Goal: Task Accomplishment & Management: Manage account settings

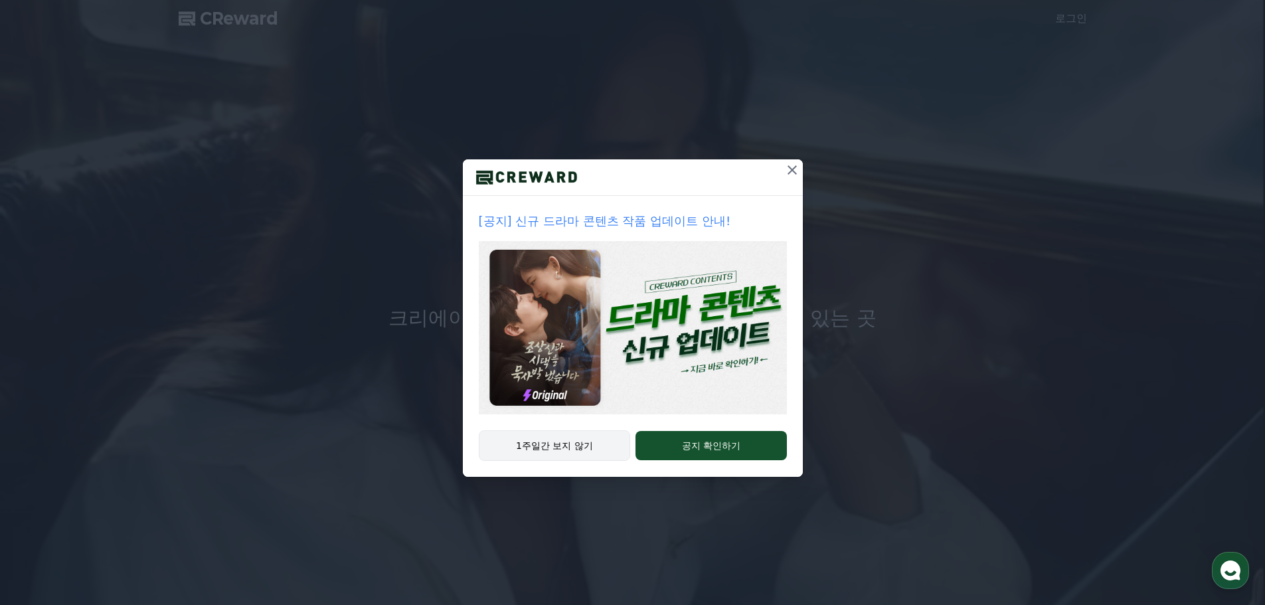
click at [594, 439] on button "1주일간 보지 않기" at bounding box center [555, 445] width 152 height 31
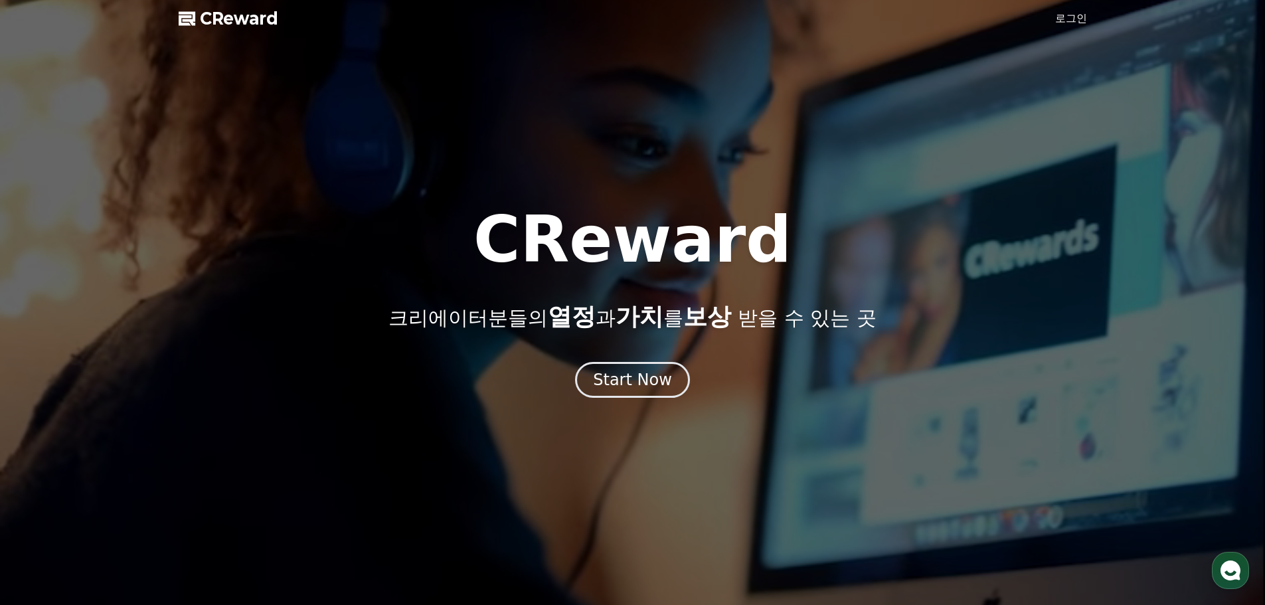
click at [1064, 10] on div at bounding box center [632, 302] width 1265 height 605
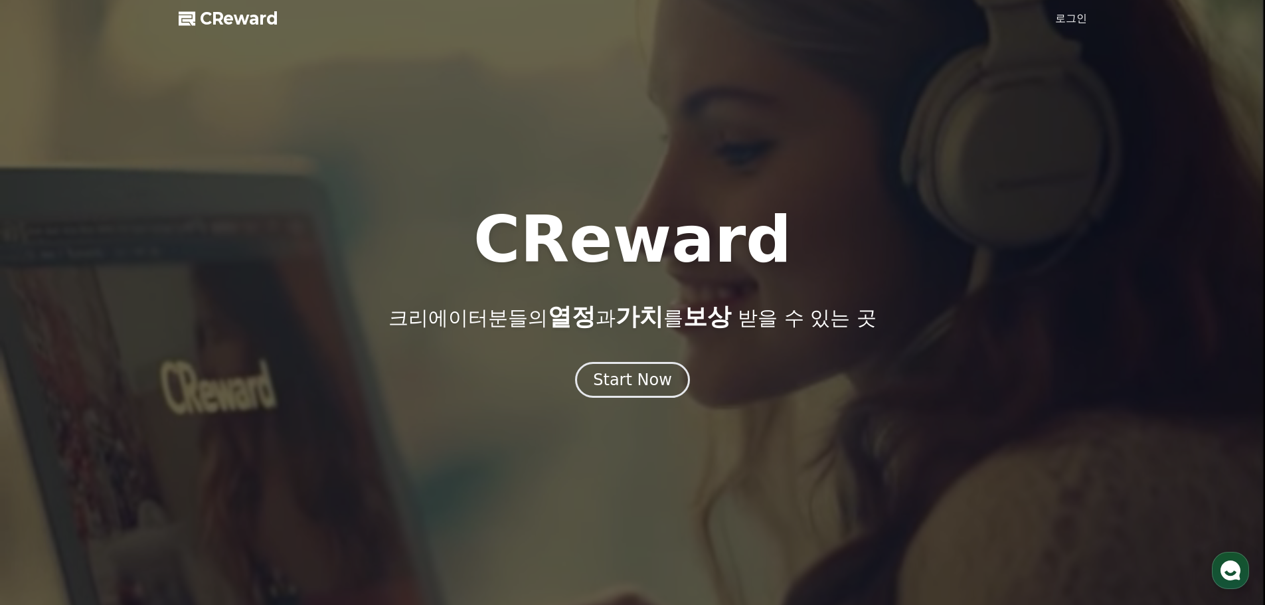
click at [1064, 25] on link "로그인" at bounding box center [1071, 19] width 32 height 16
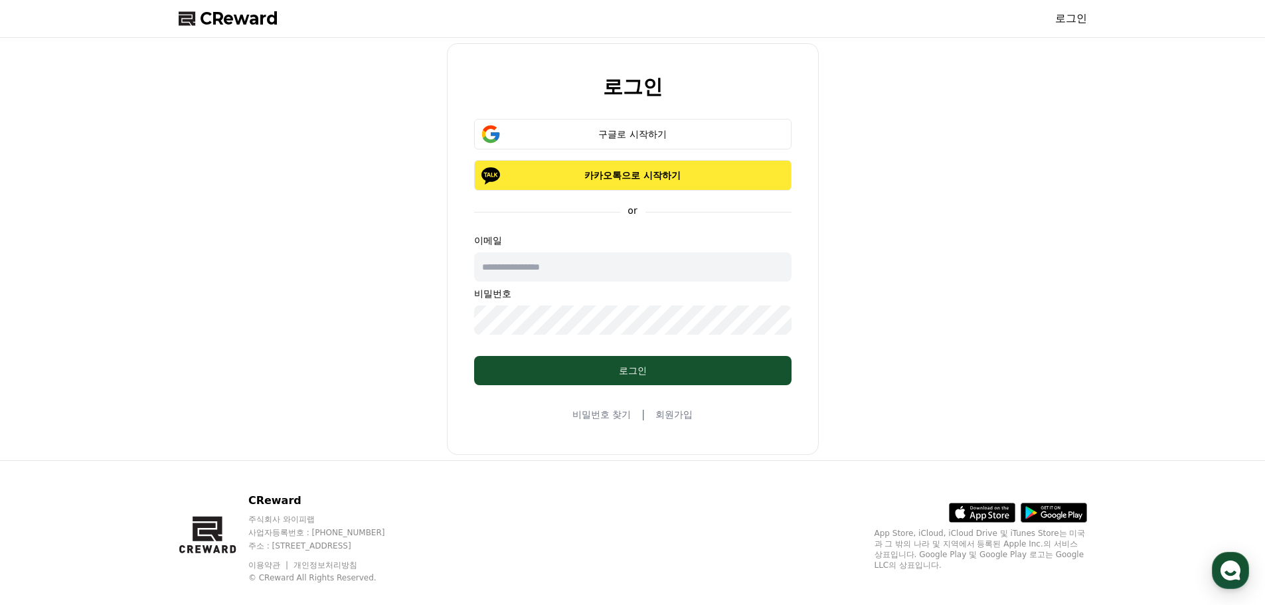
click at [661, 174] on p "카카오톡으로 시작하기" at bounding box center [632, 175] width 279 height 13
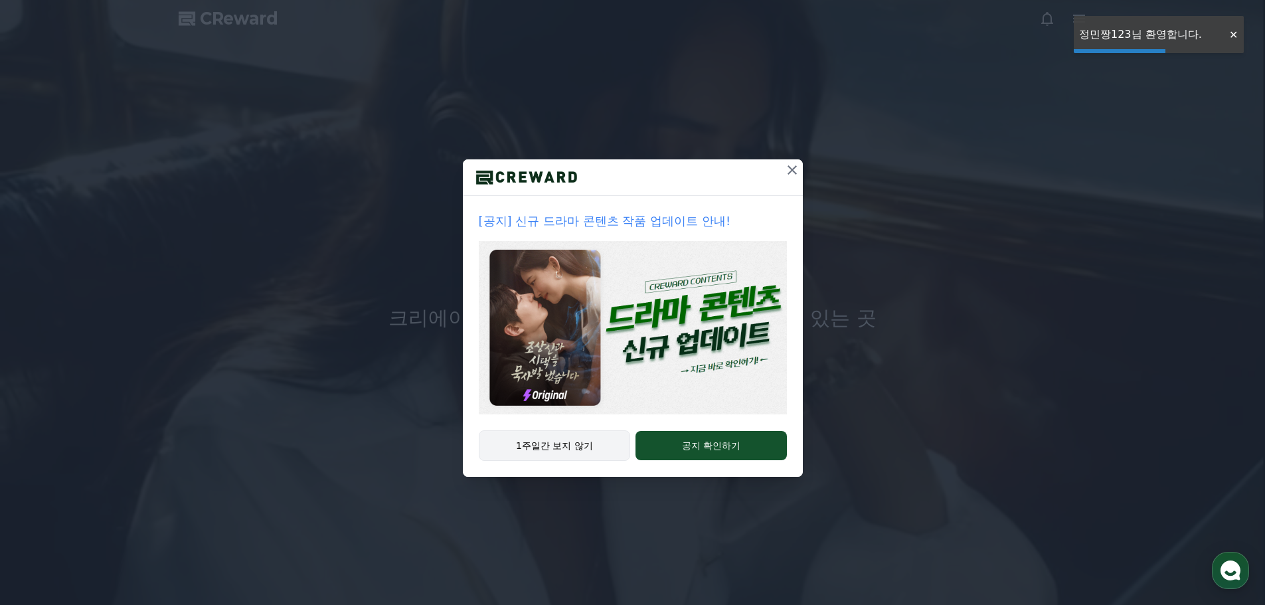
click at [595, 453] on button "1주일간 보지 않기" at bounding box center [555, 445] width 152 height 31
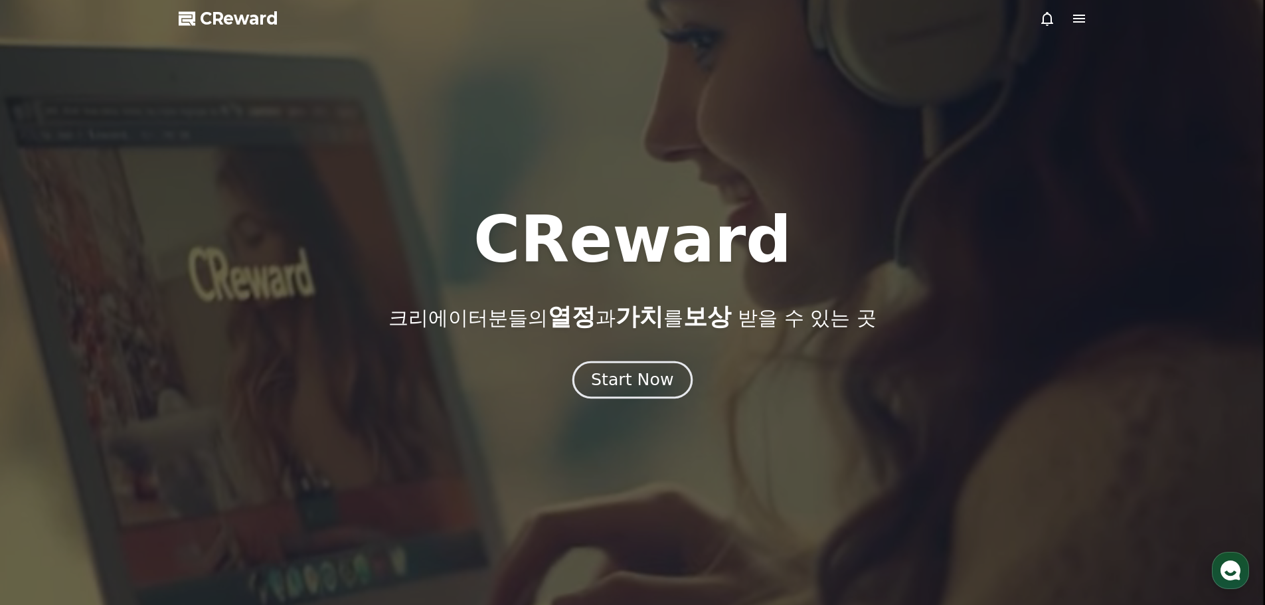
click at [639, 365] on button "Start Now" at bounding box center [632, 380] width 120 height 38
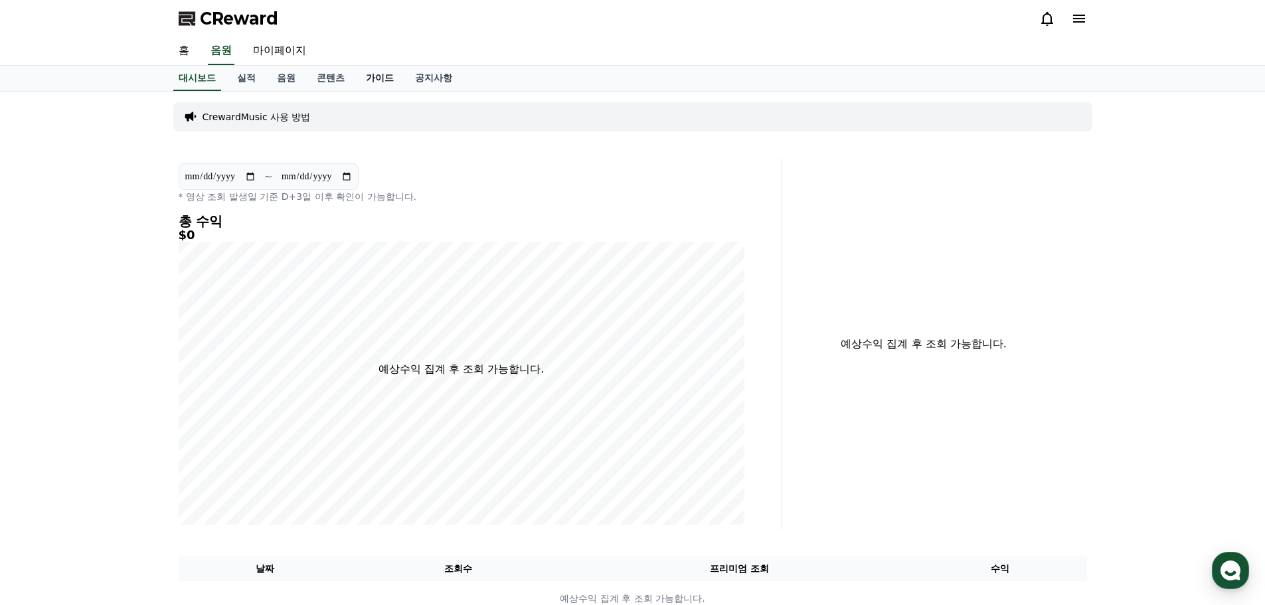
click at [393, 86] on link "가이드" at bounding box center [379, 78] width 49 height 25
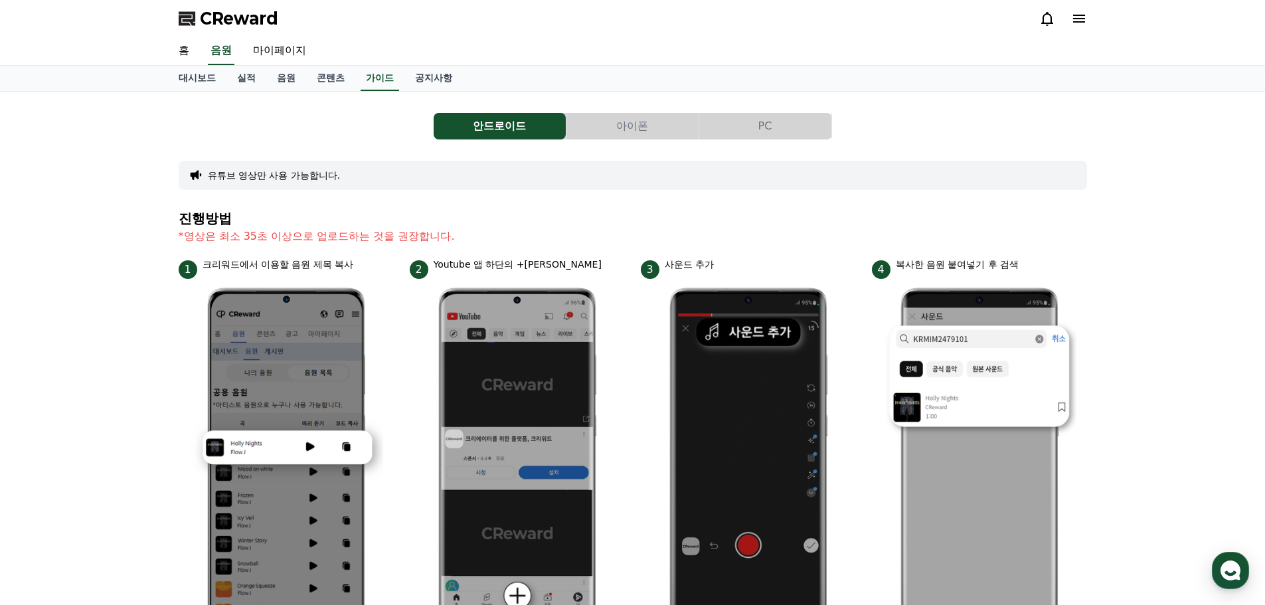
drag, startPoint x: 111, startPoint y: 270, endPoint x: 104, endPoint y: 114, distance: 156.2
click at [290, 183] on div "유튜브 영상만 사용 가능합니다." at bounding box center [633, 175] width 908 height 29
click at [292, 177] on button "유튜브 영상만 사용 가능합니다." at bounding box center [274, 175] width 133 height 13
click at [262, 80] on link "실적" at bounding box center [246, 78] width 40 height 25
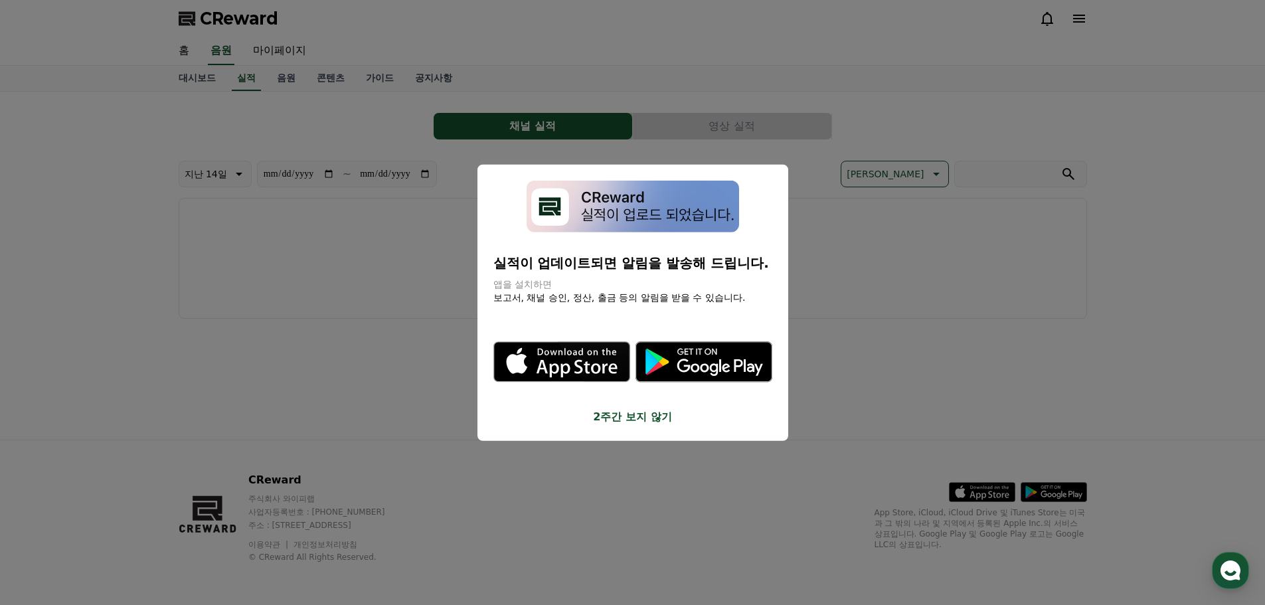
click at [197, 84] on button "close modal" at bounding box center [632, 302] width 1265 height 605
click at [200, 78] on link "대시보드" at bounding box center [197, 78] width 58 height 25
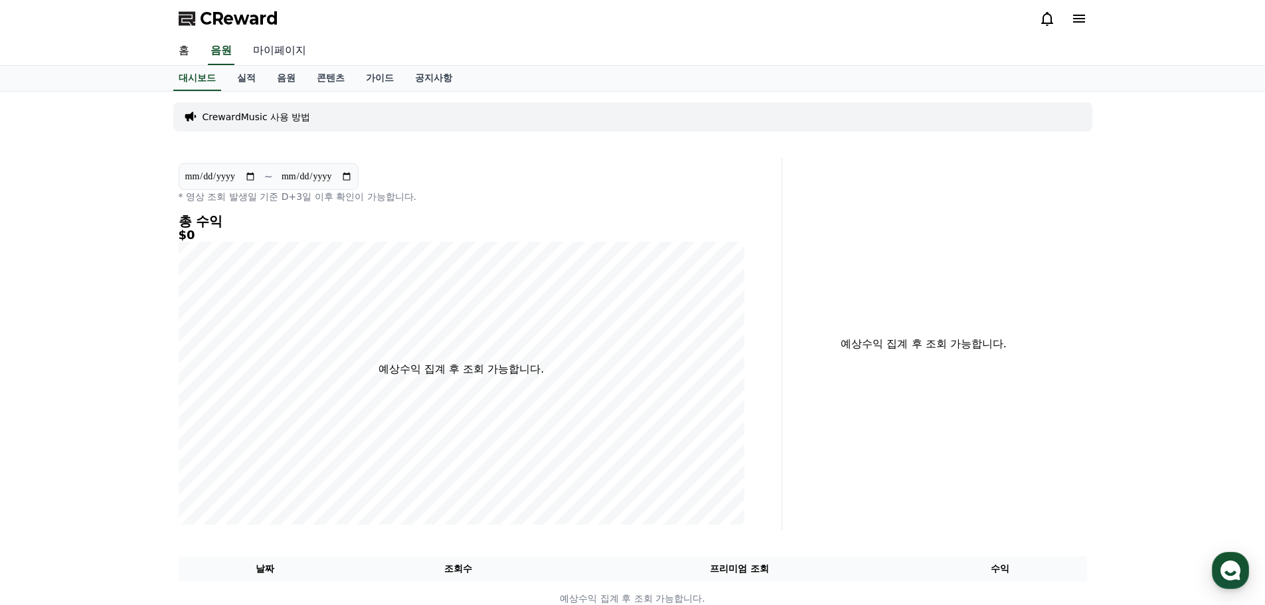
click at [260, 57] on link "마이페이지" at bounding box center [279, 51] width 74 height 28
select select "**********"
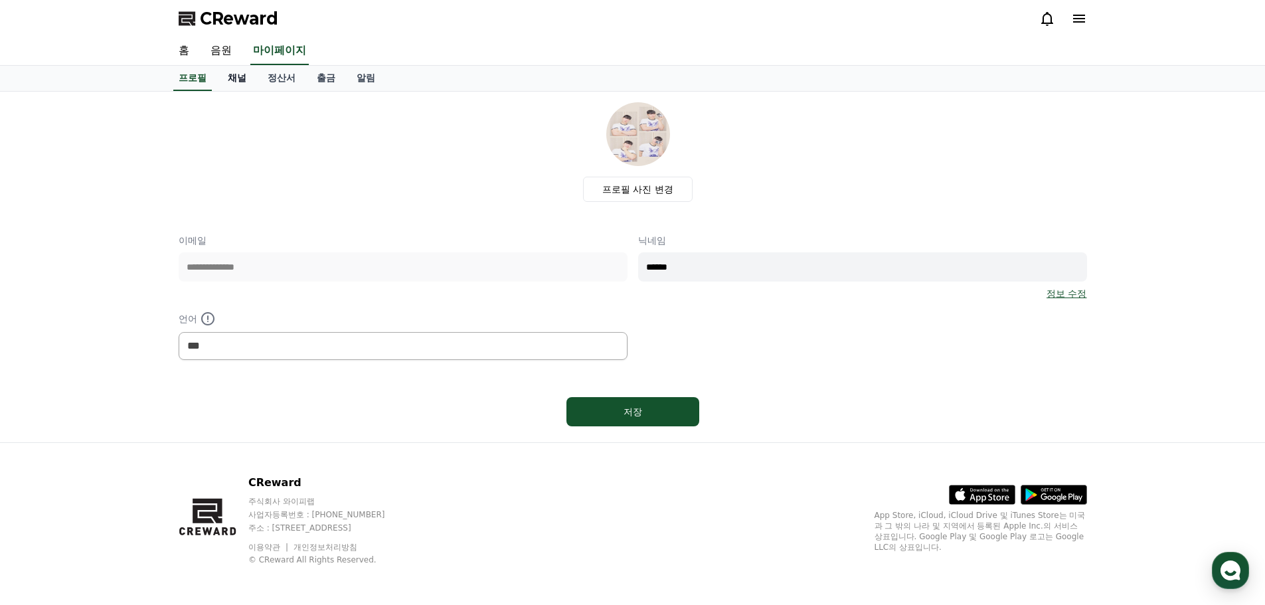
click at [228, 82] on link "채널" at bounding box center [237, 78] width 40 height 25
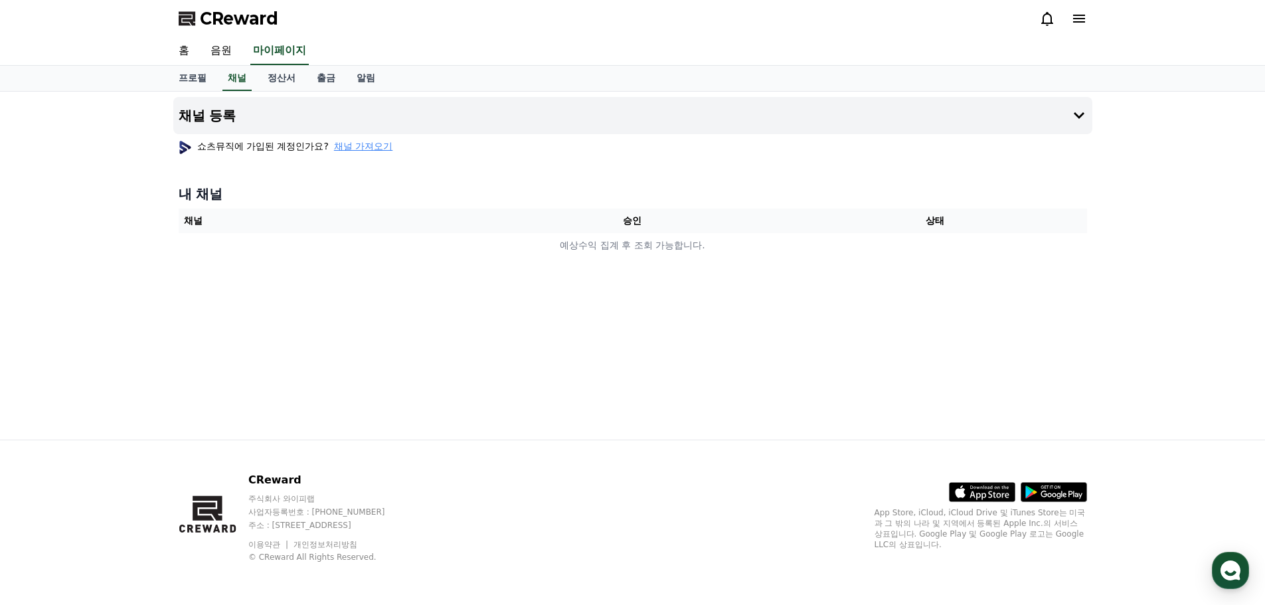
click at [359, 143] on span "채널 가져오기" at bounding box center [363, 145] width 58 height 13
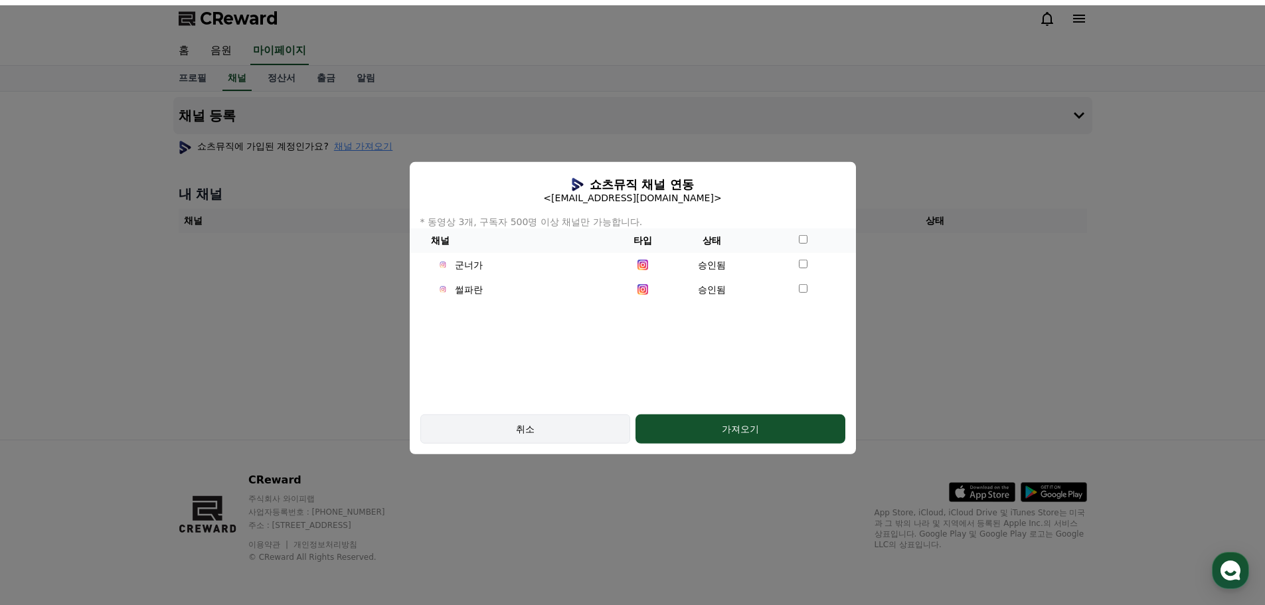
click at [586, 431] on div "취소" at bounding box center [525, 428] width 171 height 13
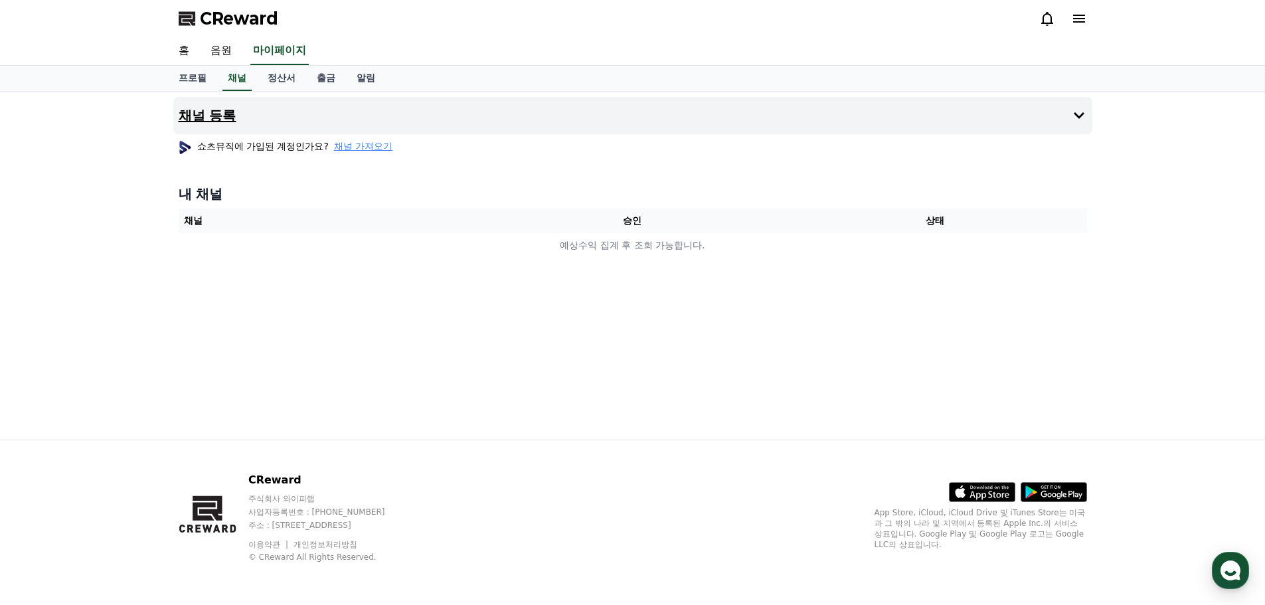
click at [216, 108] on h4 "채널 등록" at bounding box center [208, 115] width 58 height 15
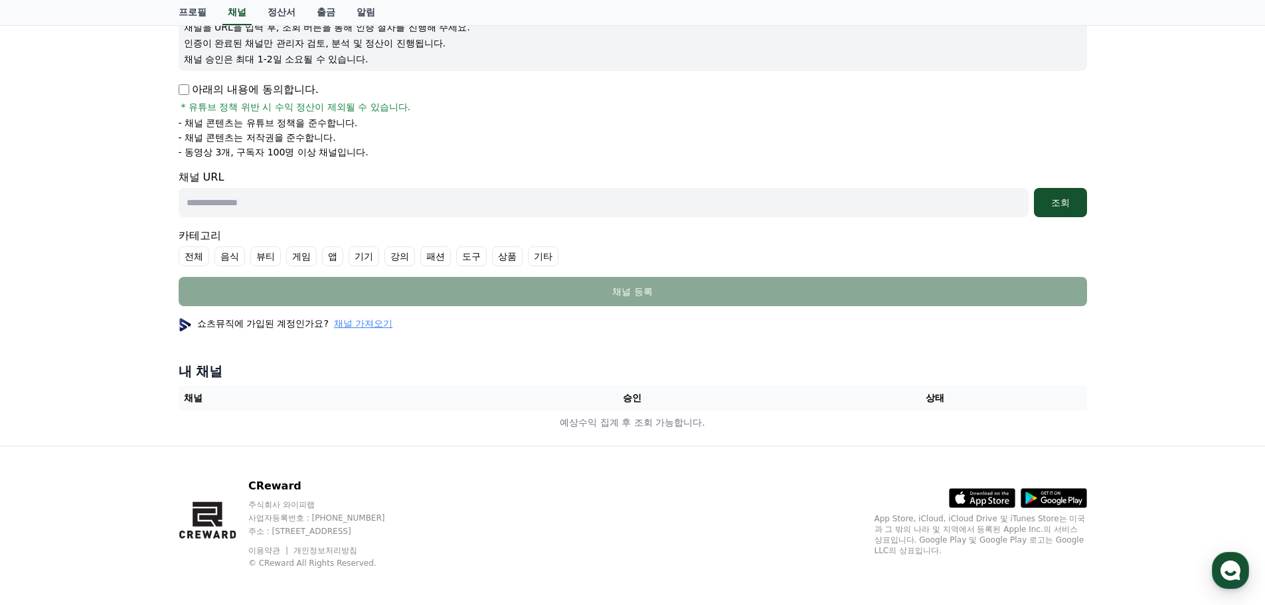
scroll to position [190, 0]
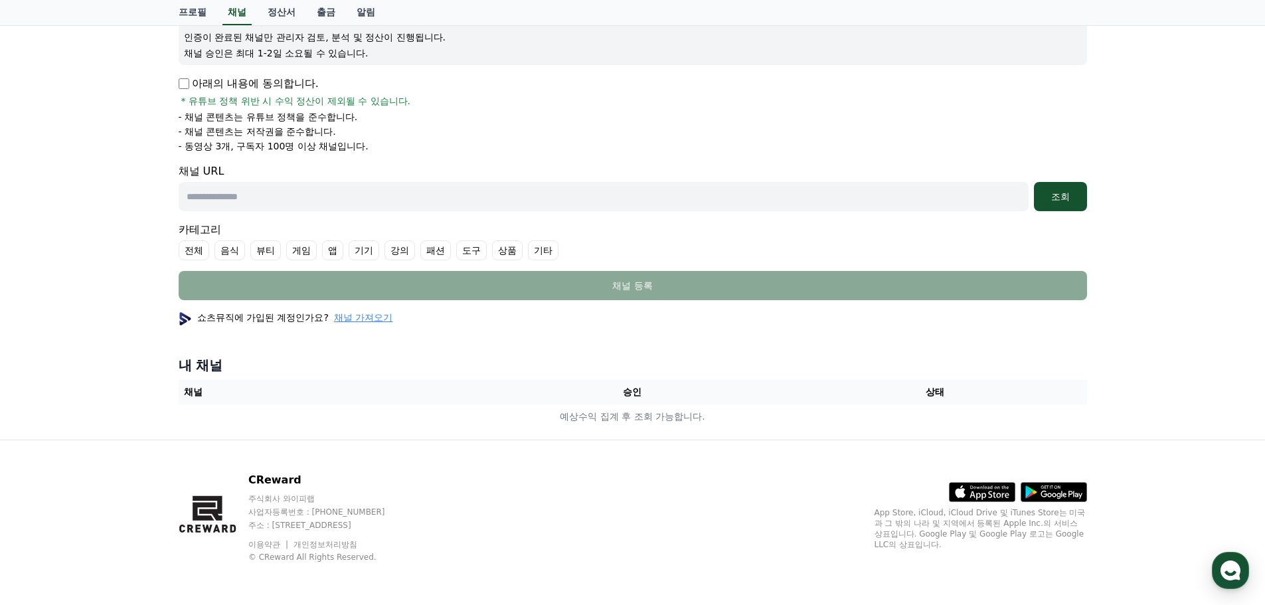
click at [340, 314] on span "채널 가져오기" at bounding box center [363, 317] width 58 height 13
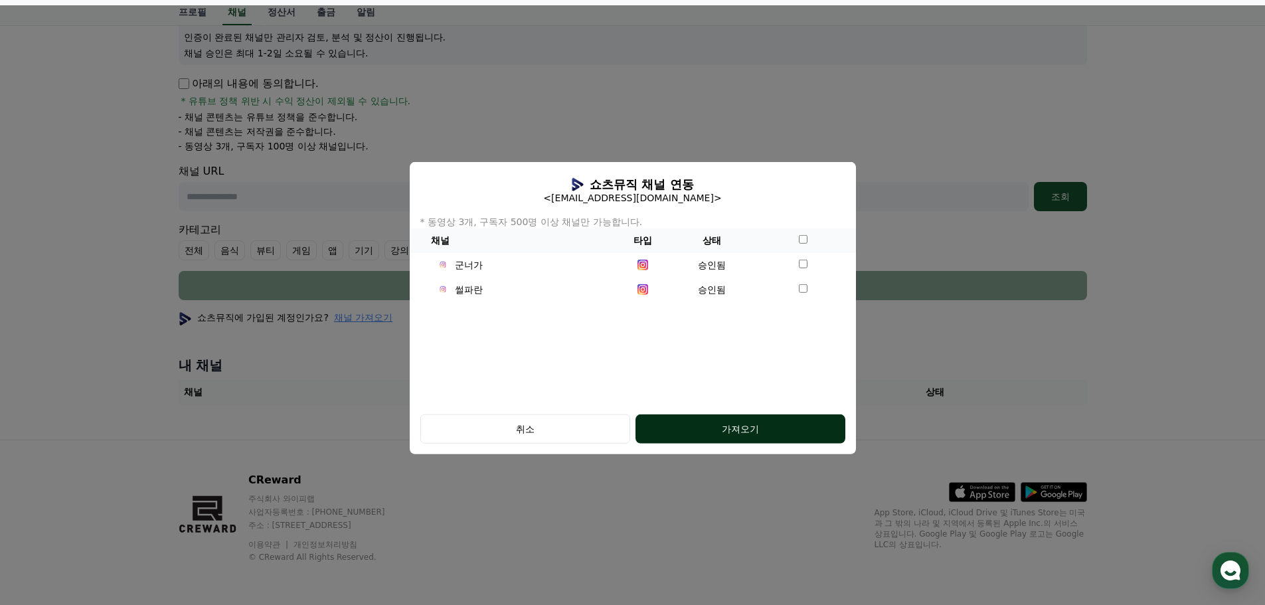
click at [767, 439] on button "가져오기" at bounding box center [740, 428] width 210 height 29
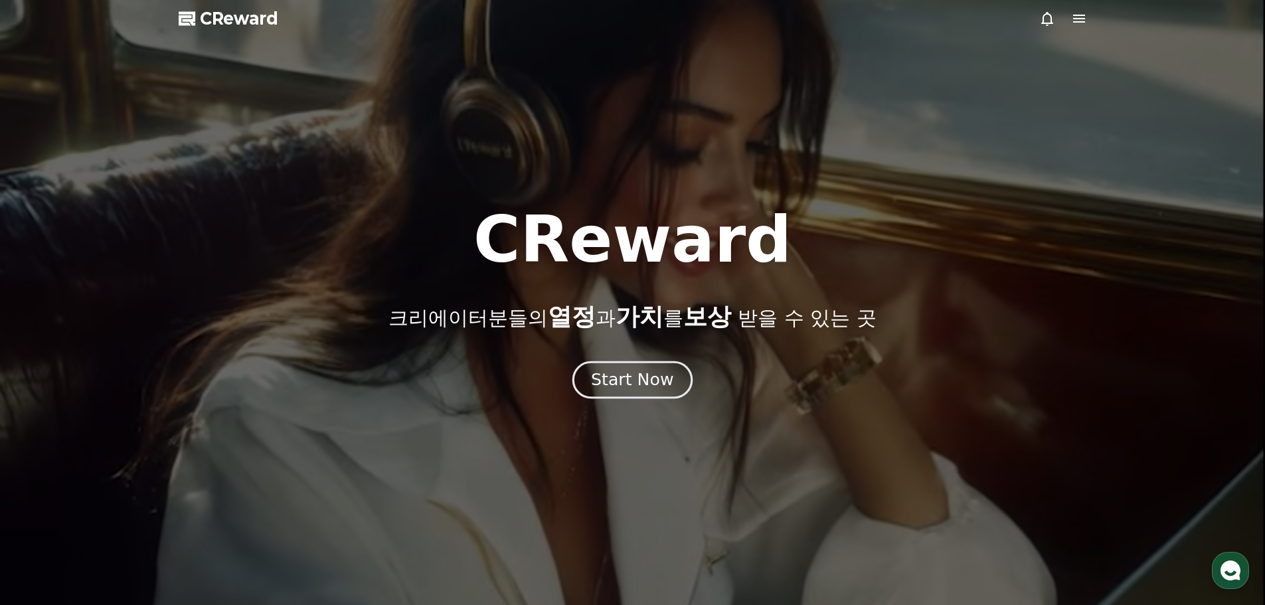
click at [647, 378] on div "Start Now" at bounding box center [632, 380] width 82 height 23
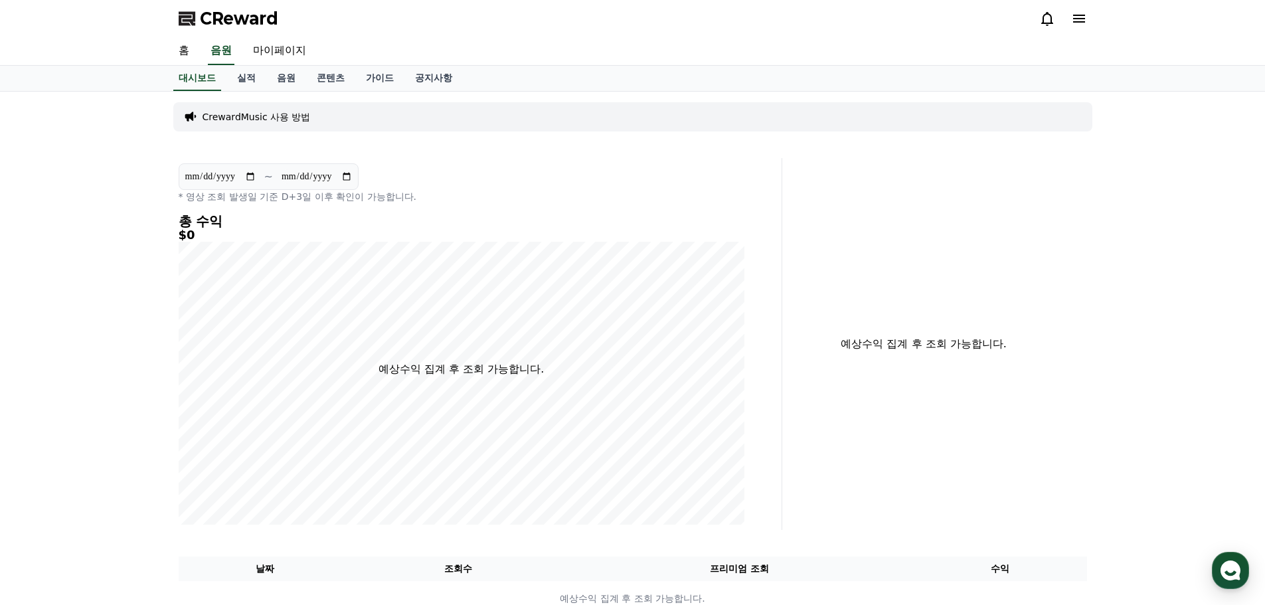
click at [135, 40] on div "홈 음원 마이페이지" at bounding box center [632, 51] width 1265 height 29
click at [174, 39] on link "홈" at bounding box center [184, 51] width 32 height 28
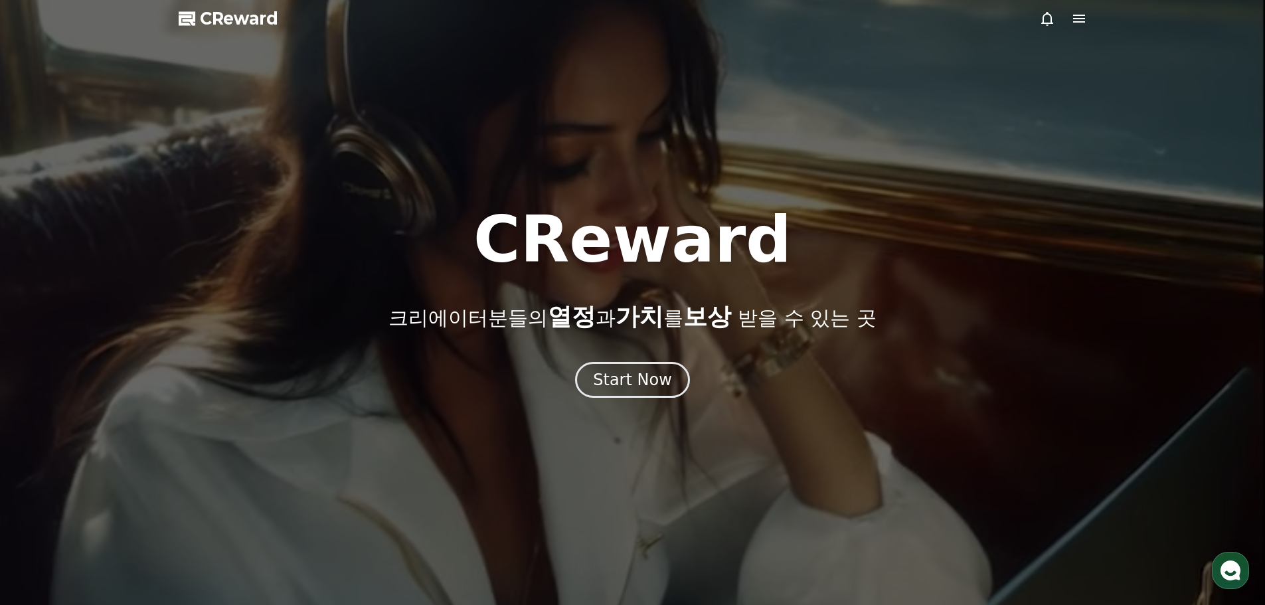
click at [515, 185] on div at bounding box center [632, 302] width 1265 height 605
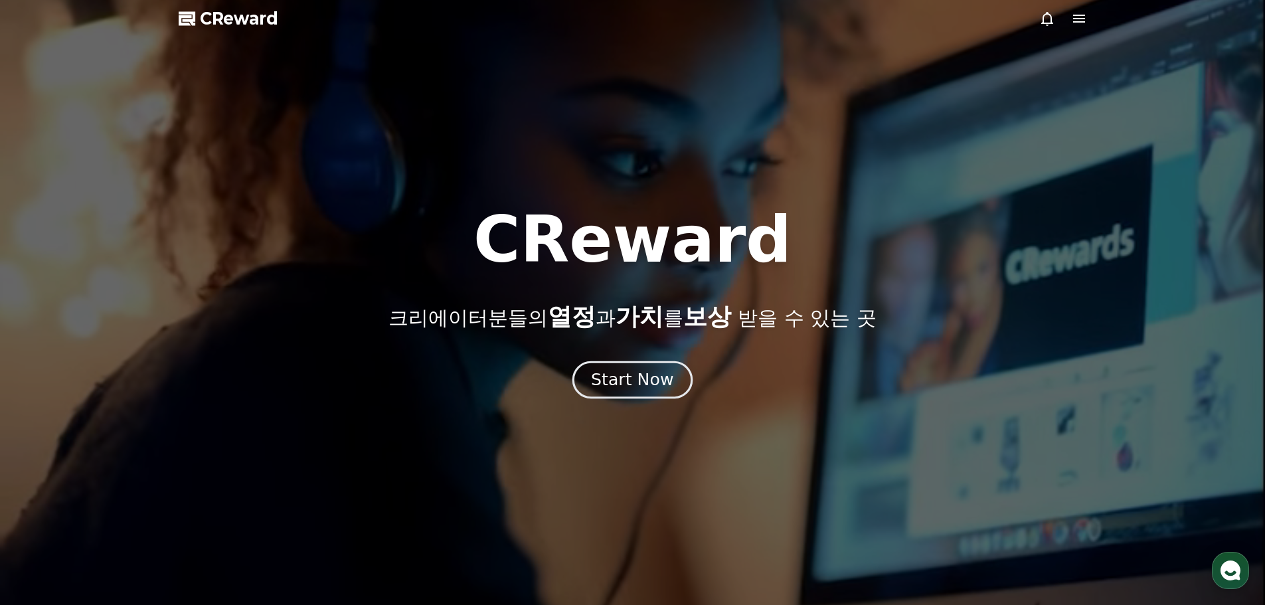
click at [608, 385] on div "Start Now" at bounding box center [632, 380] width 82 height 23
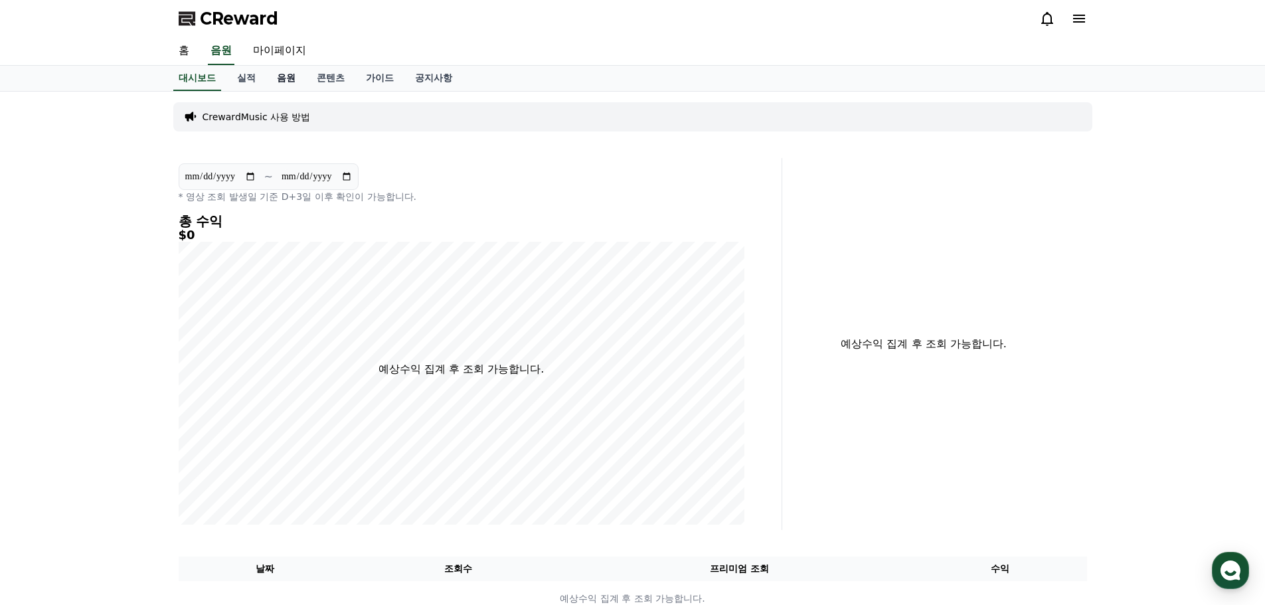
click at [272, 76] on link "음원" at bounding box center [286, 78] width 40 height 25
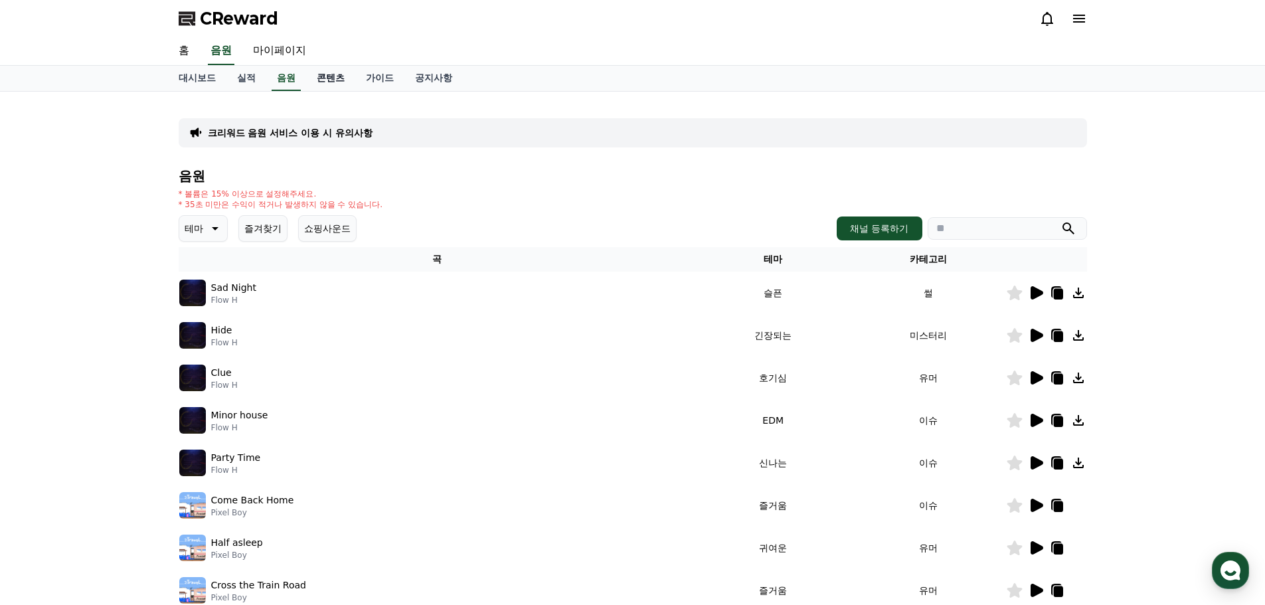
click at [333, 82] on link "콘텐츠" at bounding box center [330, 78] width 49 height 25
click at [383, 75] on link "가이드" at bounding box center [379, 78] width 49 height 25
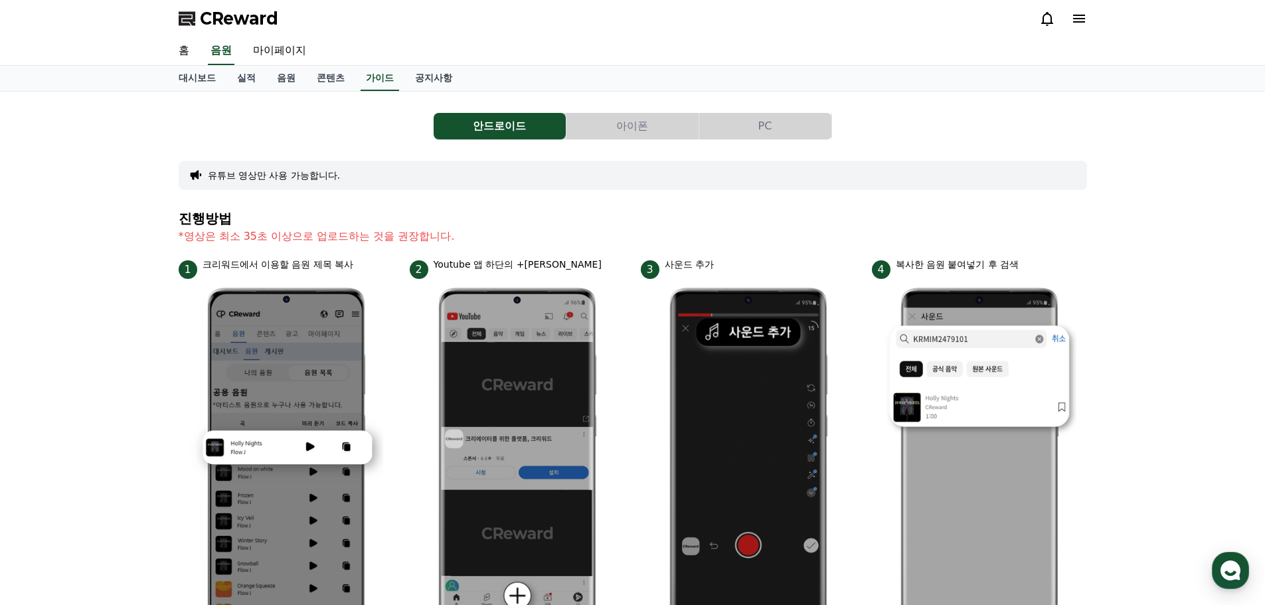
click at [632, 131] on button "아이폰" at bounding box center [632, 126] width 132 height 27
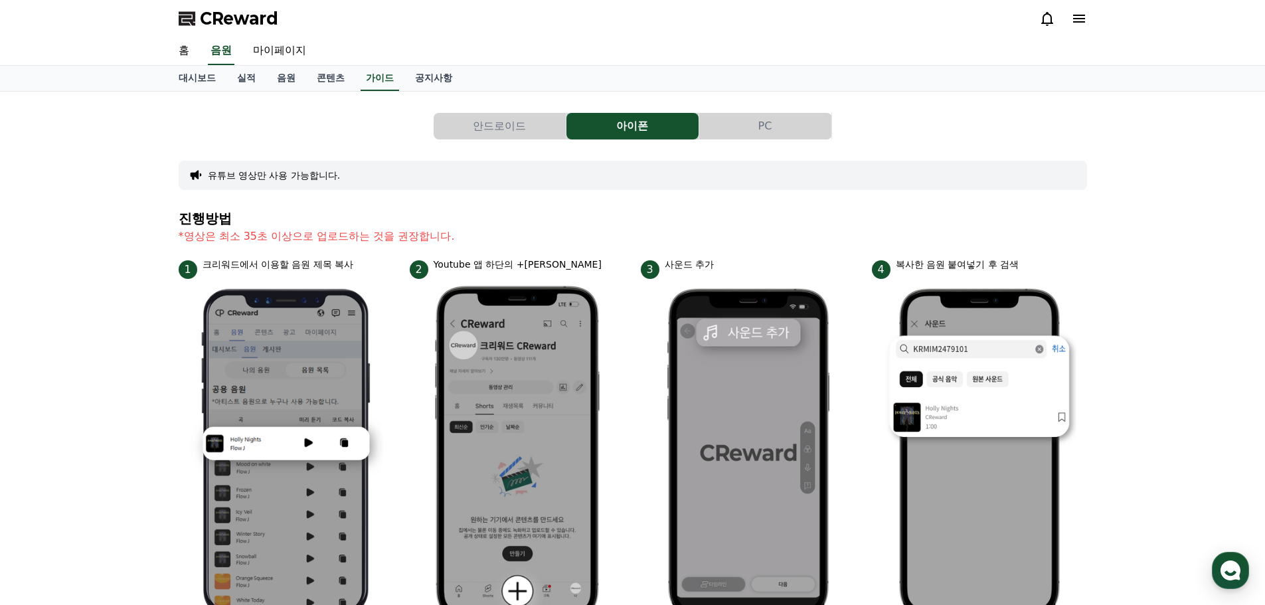
click at [766, 126] on button "PC" at bounding box center [765, 126] width 132 height 27
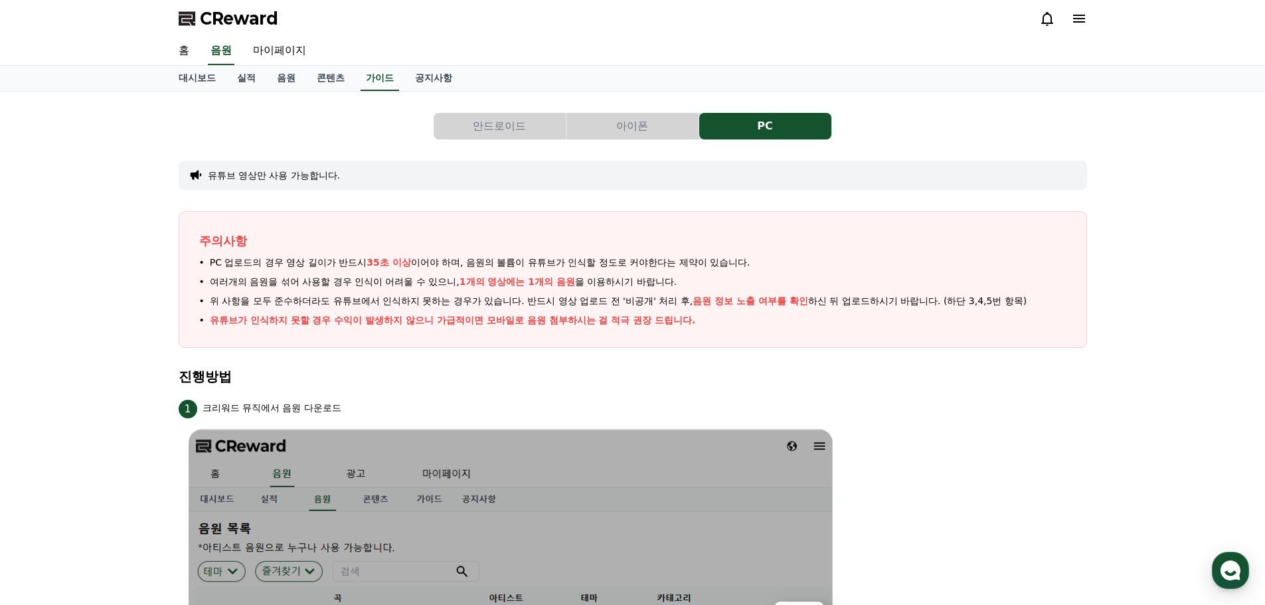
click at [514, 121] on button "안드로이드" at bounding box center [500, 126] width 132 height 27
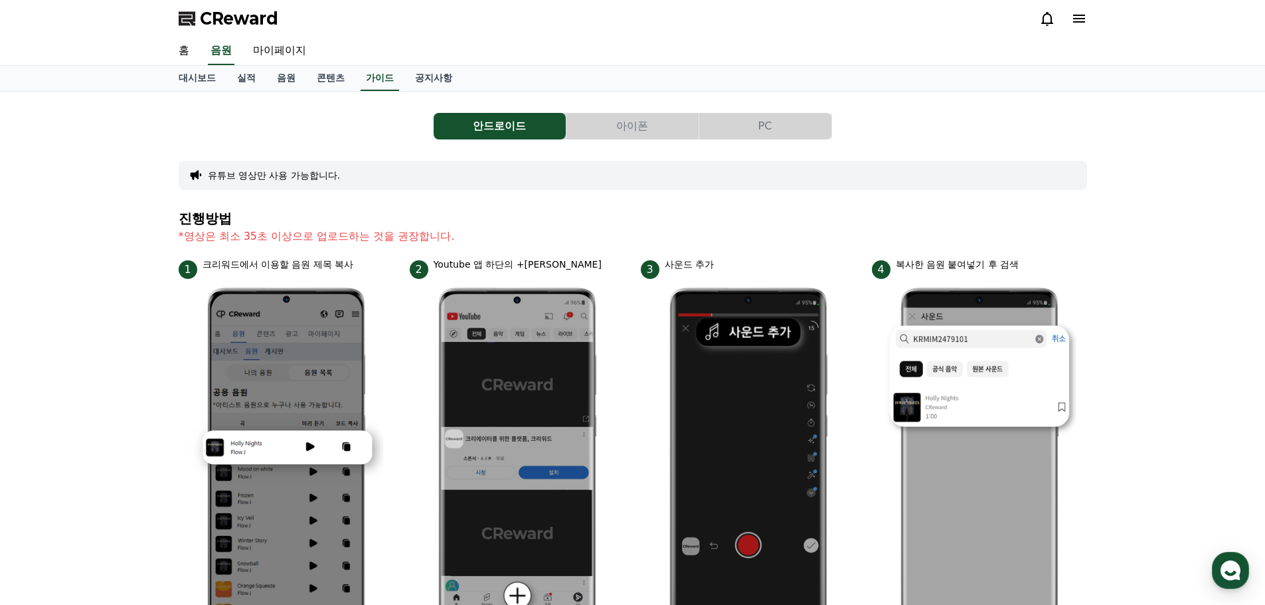
click at [372, 162] on div "유튜브 영상만 사용 가능합니다." at bounding box center [633, 175] width 908 height 29
click at [358, 173] on div "유튜브 영상만 사용 가능합니다." at bounding box center [633, 175] width 908 height 29
click at [352, 175] on div "유튜브 영상만 사용 가능합니다." at bounding box center [633, 175] width 908 height 29
click at [277, 66] on link "음원" at bounding box center [286, 78] width 40 height 25
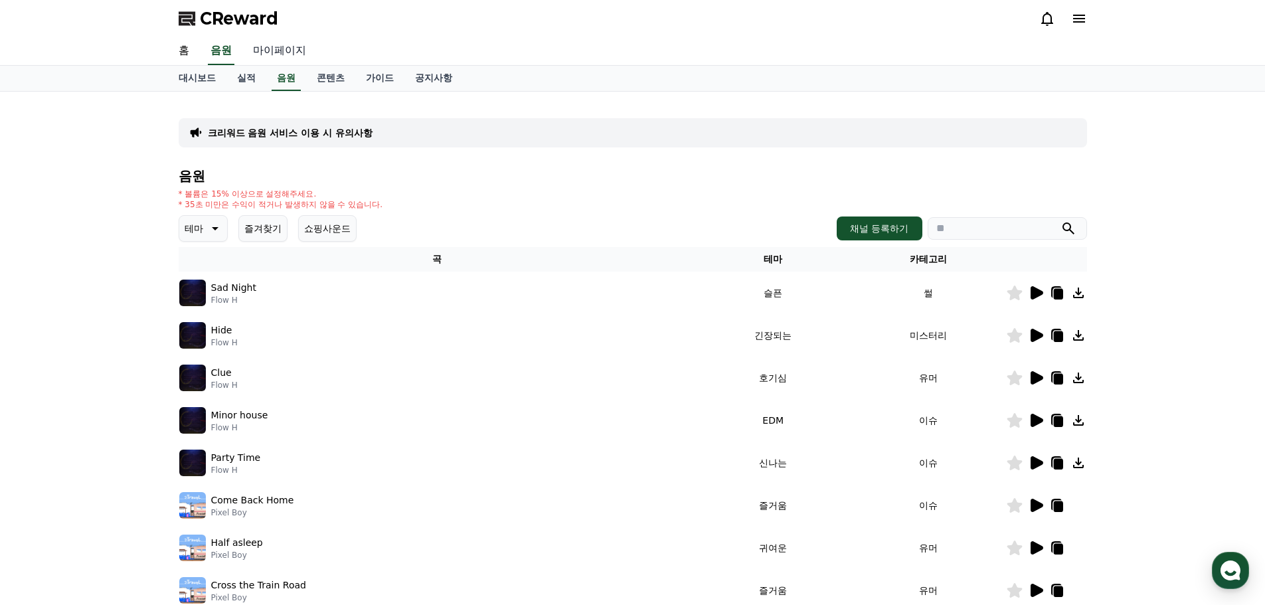
click at [280, 58] on link "마이페이지" at bounding box center [279, 51] width 74 height 28
select select "**********"
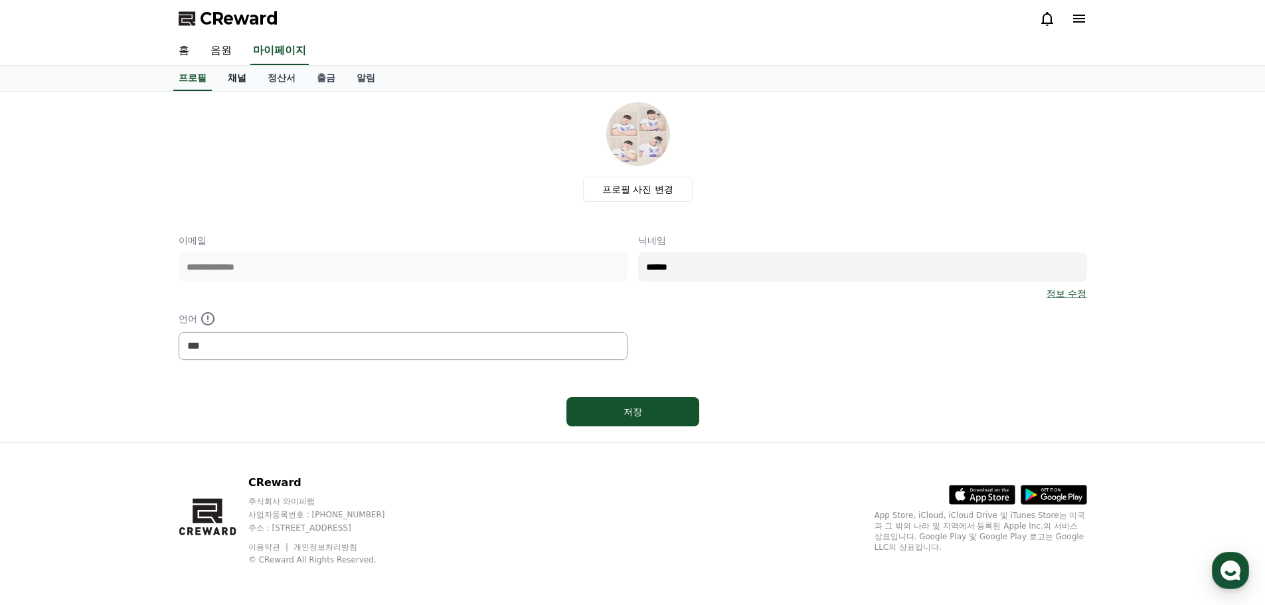
click at [224, 81] on link "채널" at bounding box center [237, 78] width 40 height 25
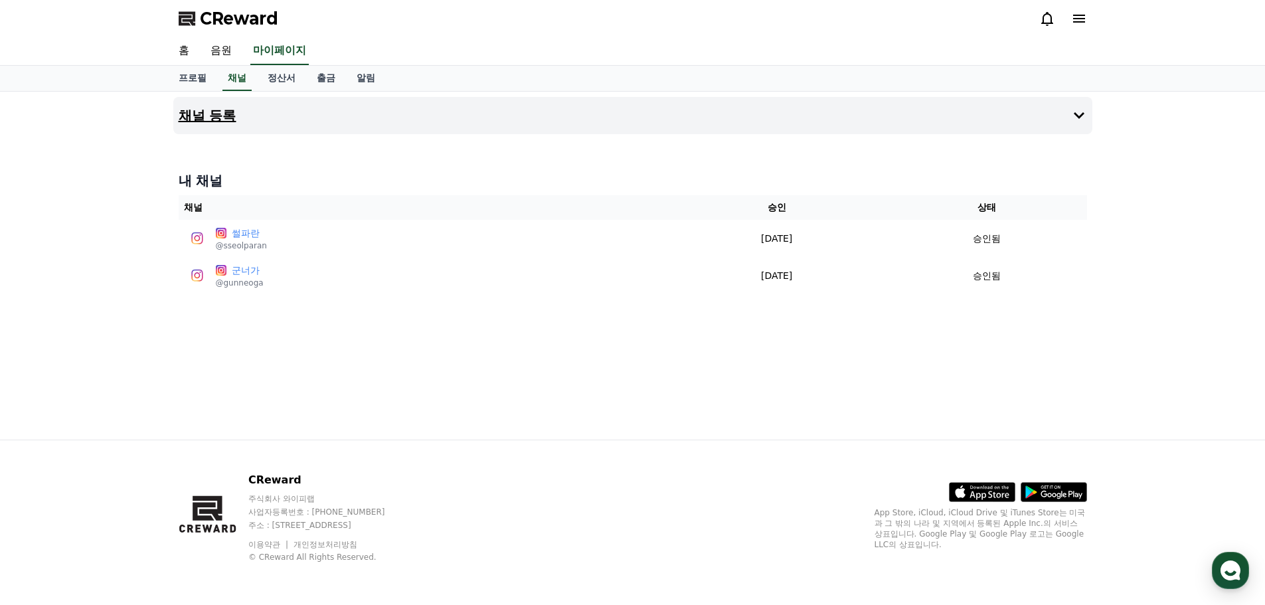
click at [226, 102] on button "채널 등록" at bounding box center [632, 115] width 919 height 37
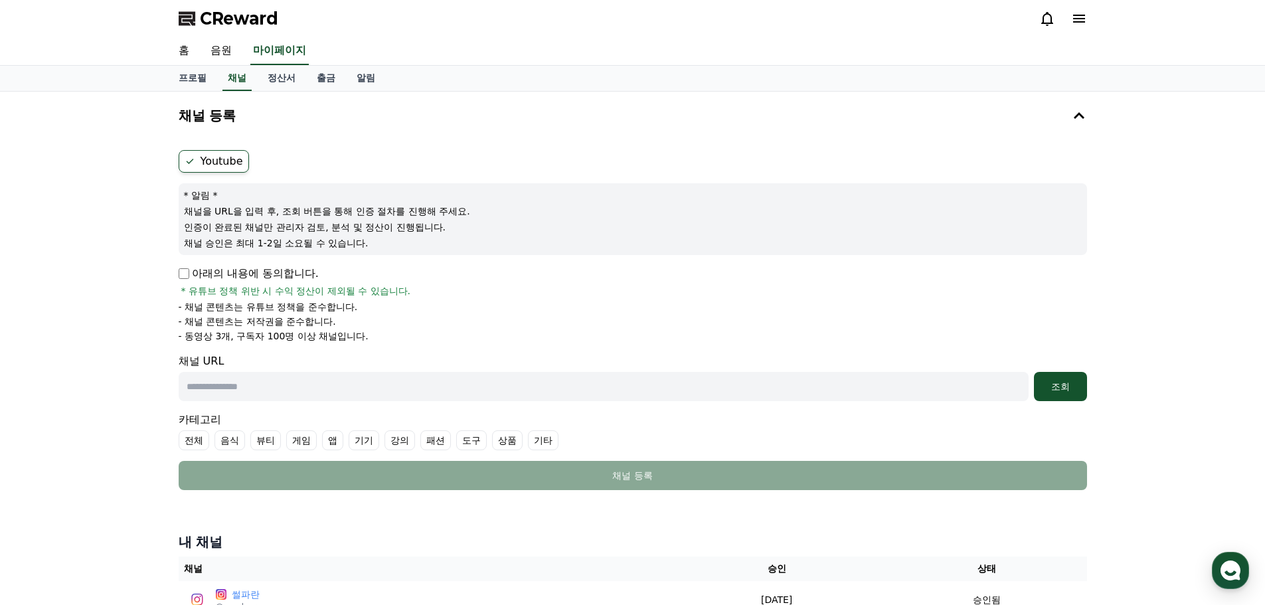
click at [176, 274] on div "Youtube * 알림 * 채널을 URL을 입력 후, 조회 버튼을 통해 인증 절차를 진행해 주세요. 인증이 완료된 채널만 관리자 검토, 분석 …" at bounding box center [632, 320] width 919 height 351
click at [218, 168] on label "Youtube" at bounding box center [214, 161] width 70 height 23
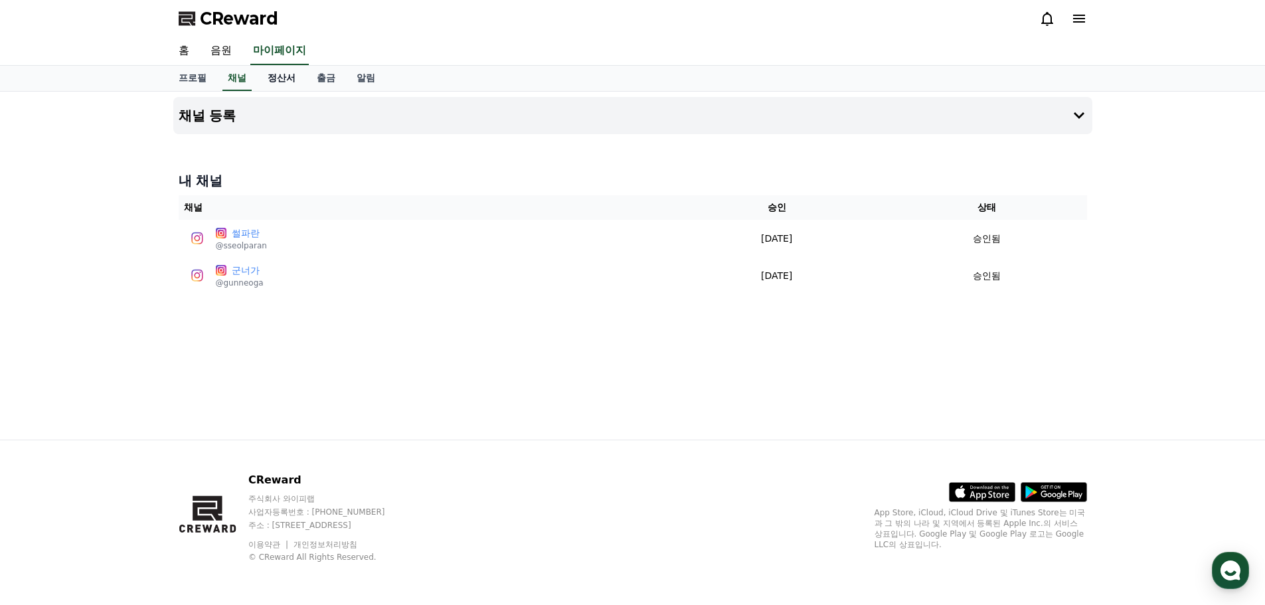
click at [263, 80] on link "정산서" at bounding box center [281, 78] width 49 height 25
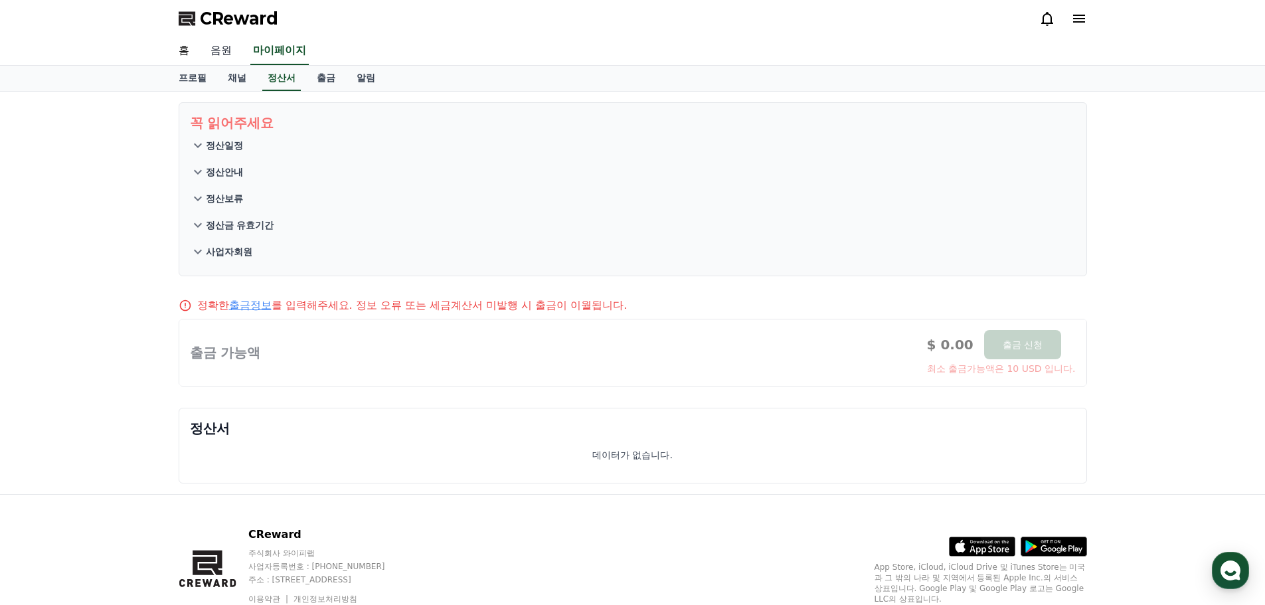
click at [229, 56] on link "음원" at bounding box center [221, 51] width 42 height 28
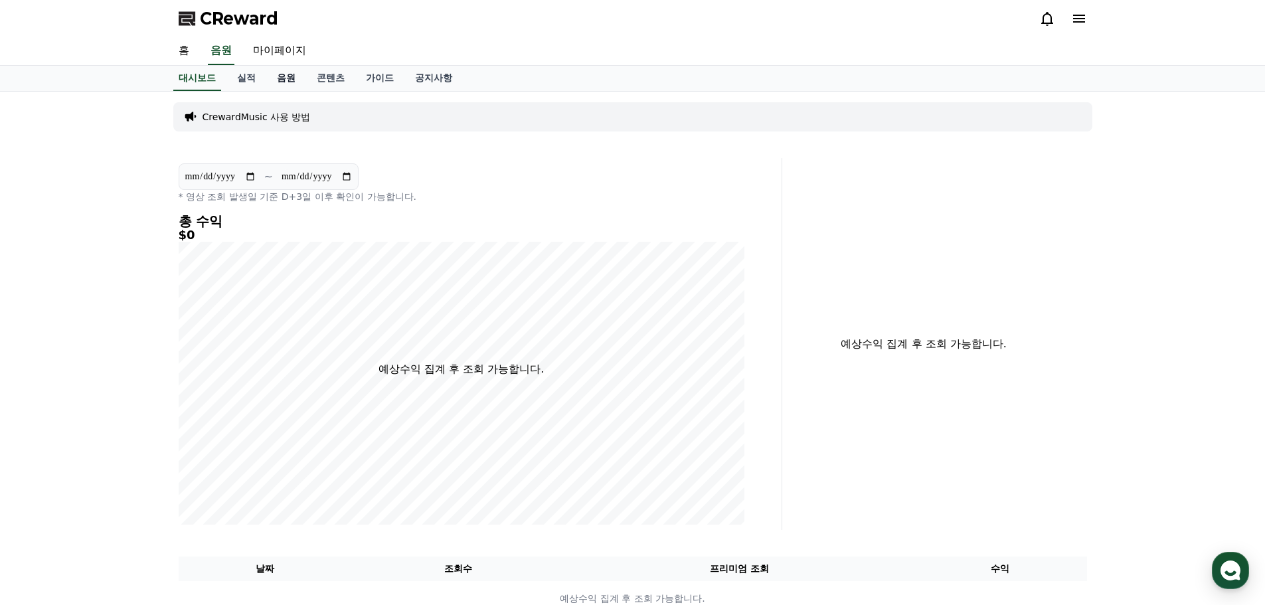
click at [277, 78] on link "음원" at bounding box center [286, 78] width 40 height 25
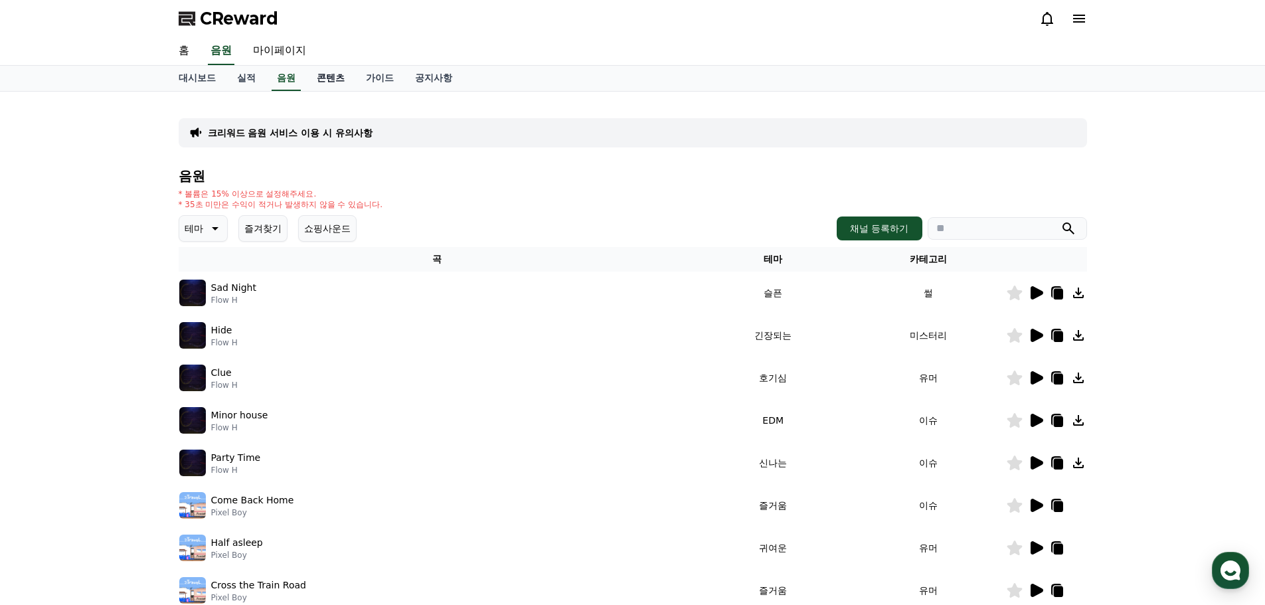
click at [312, 86] on link "콘텐츠" at bounding box center [330, 78] width 49 height 25
click at [361, 76] on link "가이드" at bounding box center [379, 78] width 49 height 25
